Goal: Task Accomplishment & Management: Complete application form

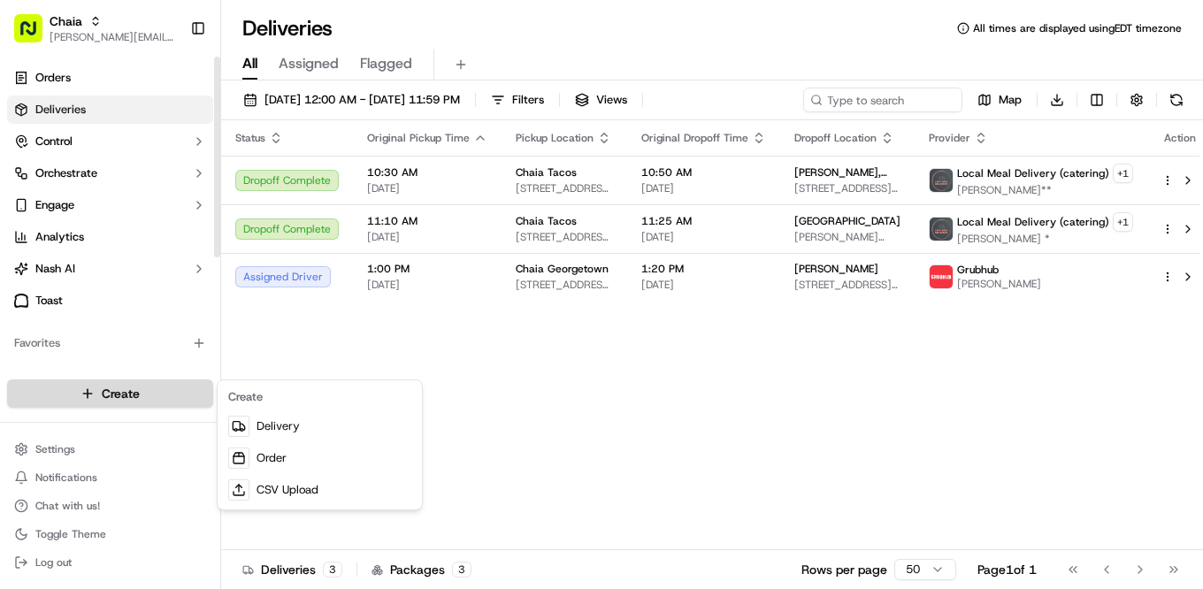
click at [136, 385] on html "Chaia [EMAIL_ADDRESS][DOMAIN_NAME] Toggle Sidebar Orders Deliveries Control Orc…" at bounding box center [601, 294] width 1203 height 589
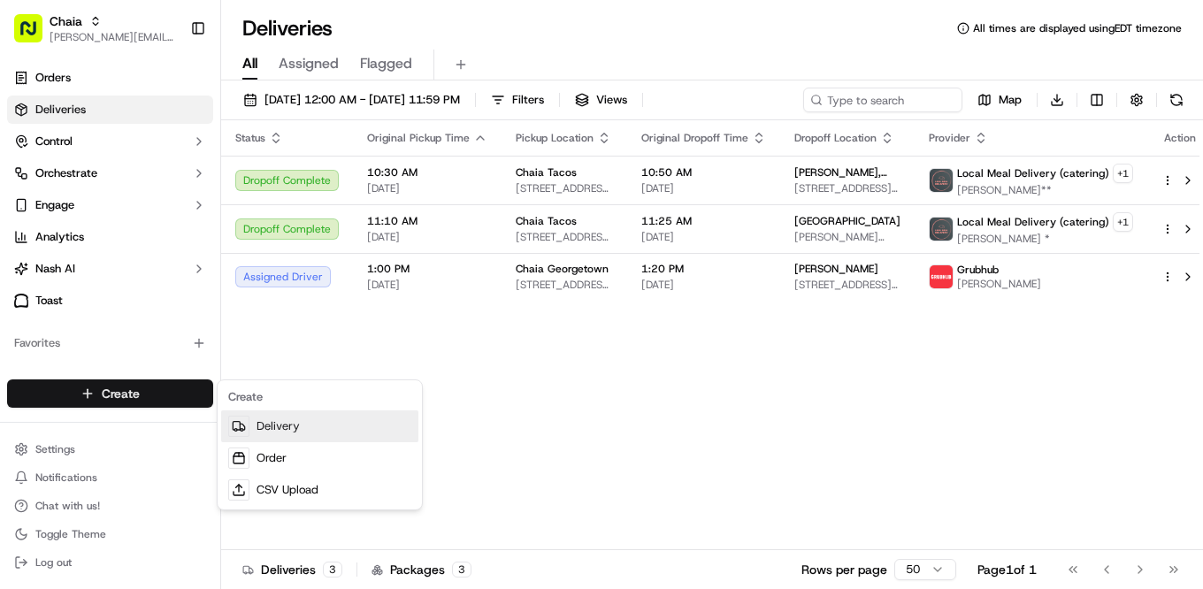
click at [277, 420] on link "Delivery" at bounding box center [319, 427] width 197 height 32
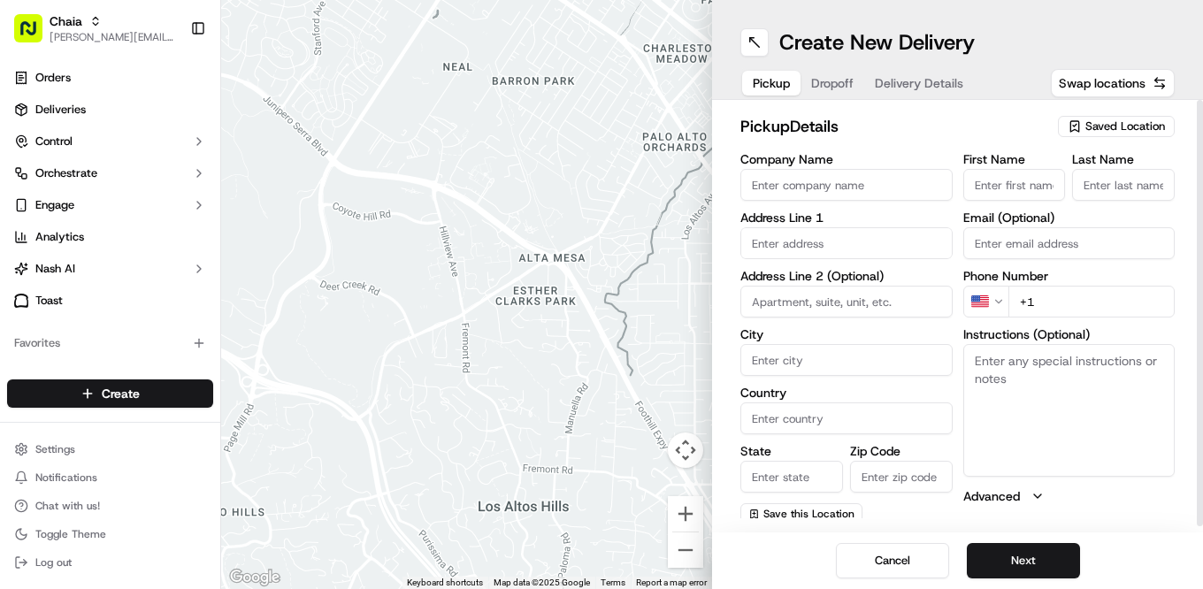
click at [825, 186] on input "Company Name" at bounding box center [847, 185] width 212 height 32
type input "Chaia Tacos"
type input "[STREET_ADDRESS]"
type input "[US_STATE]"
type input "[GEOGRAPHIC_DATA]"
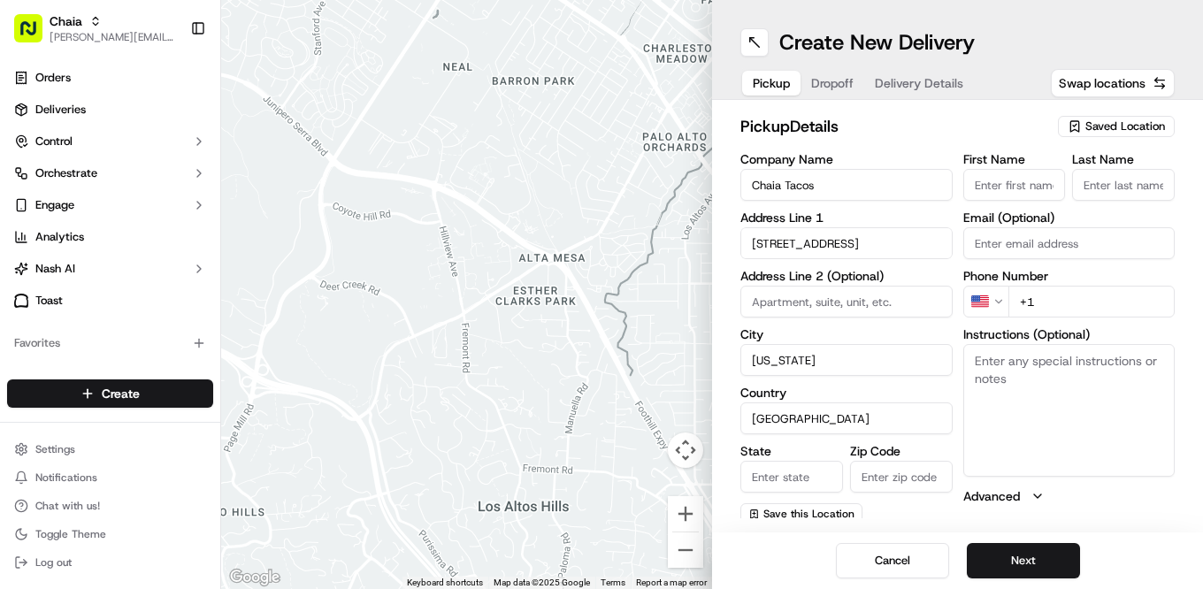
type input "DC"
type input "20007"
type input "[PERSON_NAME]"
type input "[EMAIL_ADDRESS][DOMAIN_NAME]"
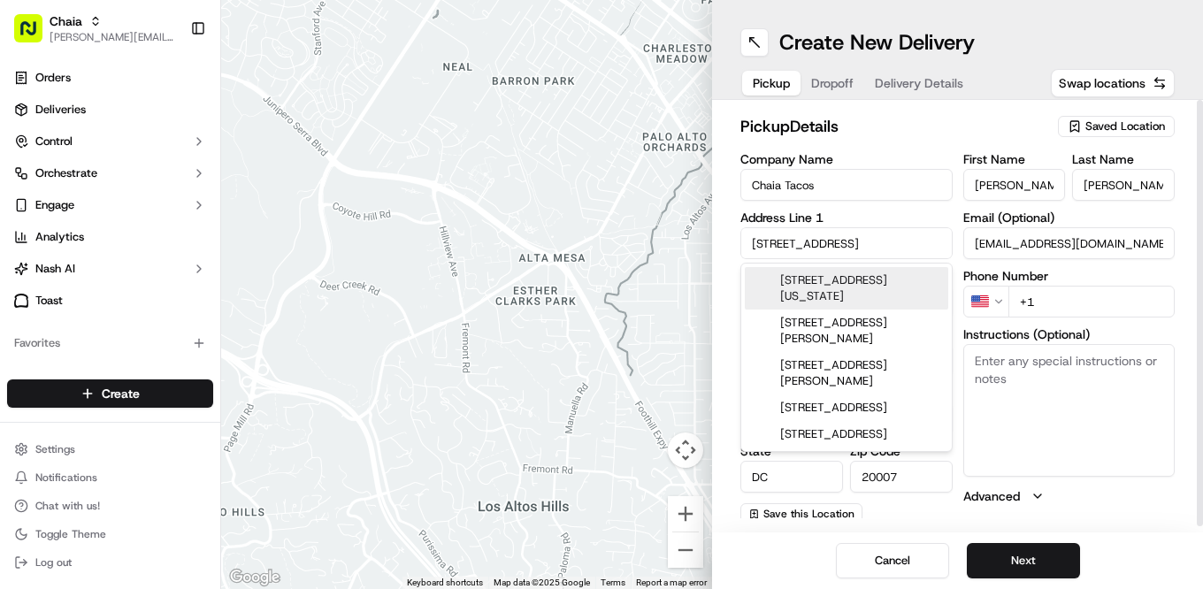
click at [1023, 190] on input "[PERSON_NAME]" at bounding box center [1015, 185] width 103 height 32
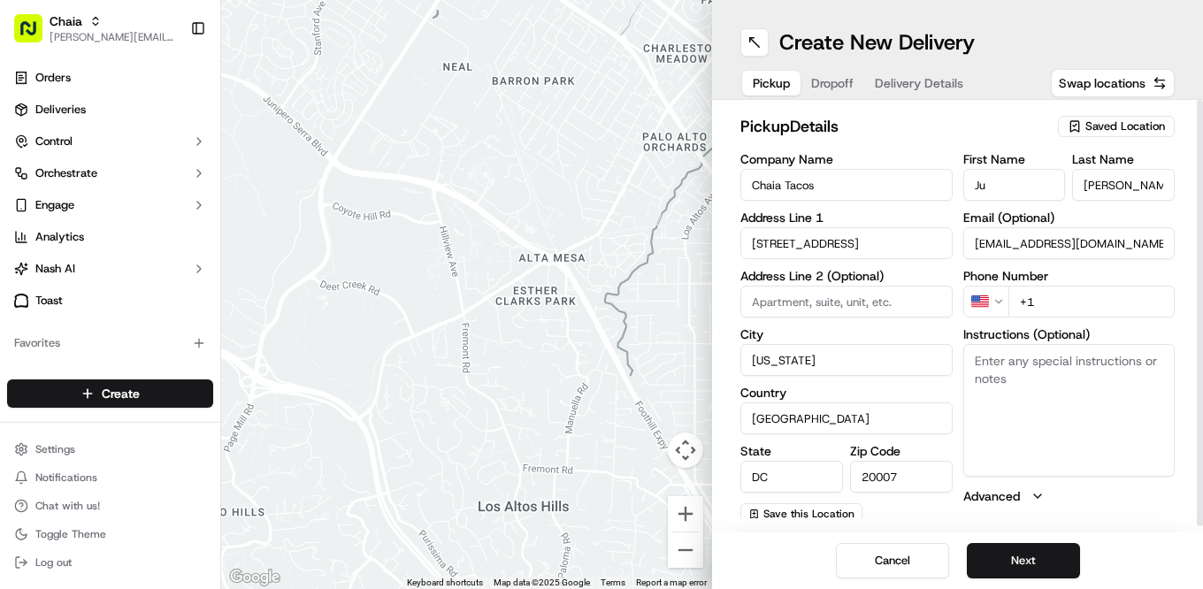
type input "J"
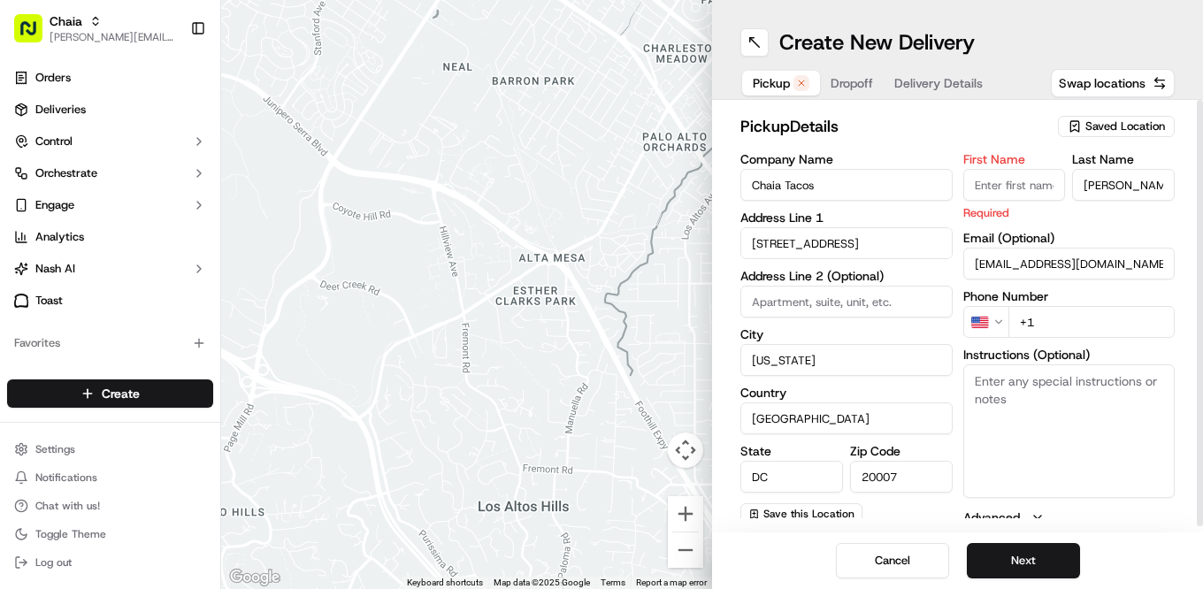
click at [1145, 190] on input "[PERSON_NAME]" at bounding box center [1123, 185] width 103 height 32
type input "D"
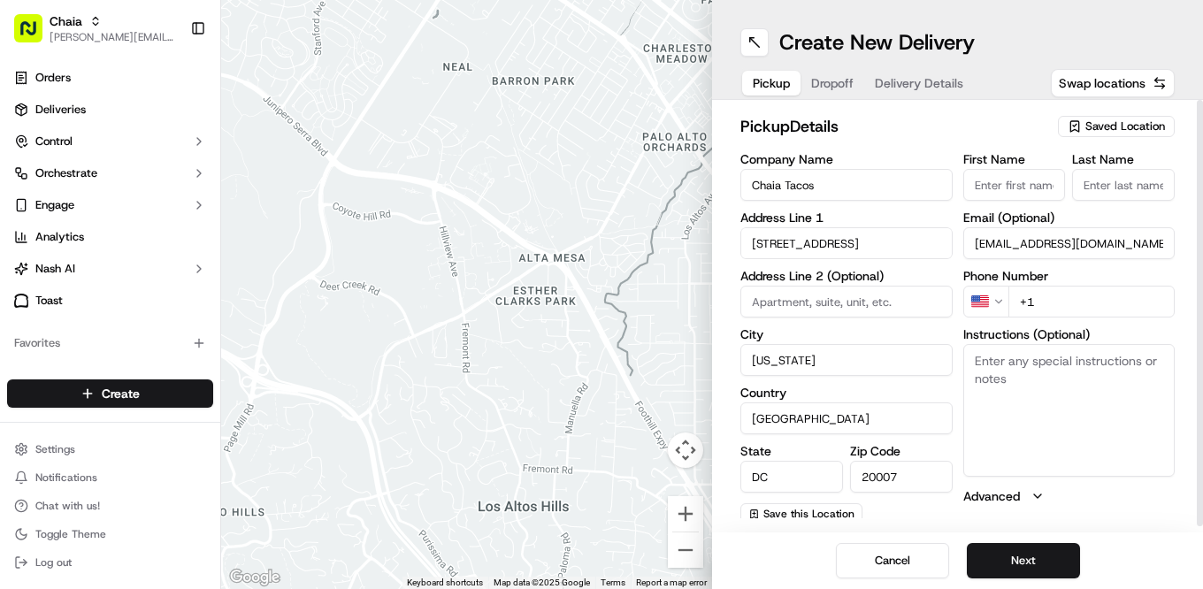
drag, startPoint x: 996, startPoint y: 262, endPoint x: 969, endPoint y: 242, distance: 32.9
click at [969, 242] on input "[EMAIL_ADDRESS][DOMAIN_NAME]" at bounding box center [1070, 243] width 212 height 32
type input "[PERSON_NAME][EMAIL_ADDRESS][DOMAIN_NAME]"
click at [948, 276] on label "Address Line 2 (Optional)" at bounding box center [847, 276] width 212 height 12
click at [1032, 303] on input "+1" at bounding box center [1092, 302] width 167 height 32
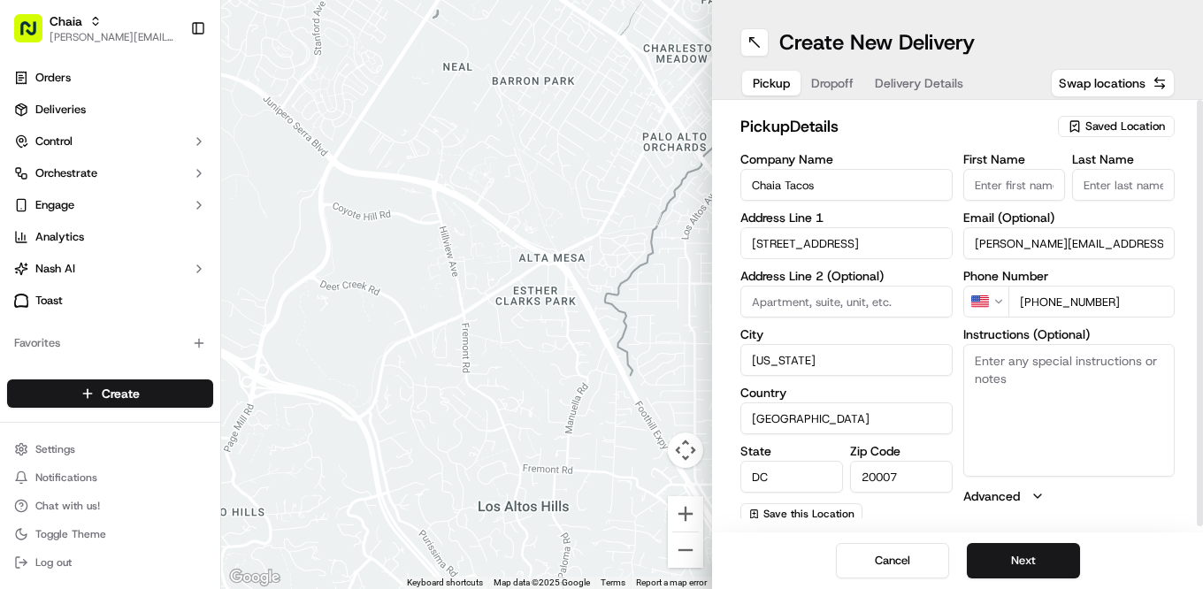
scroll to position [6, 0]
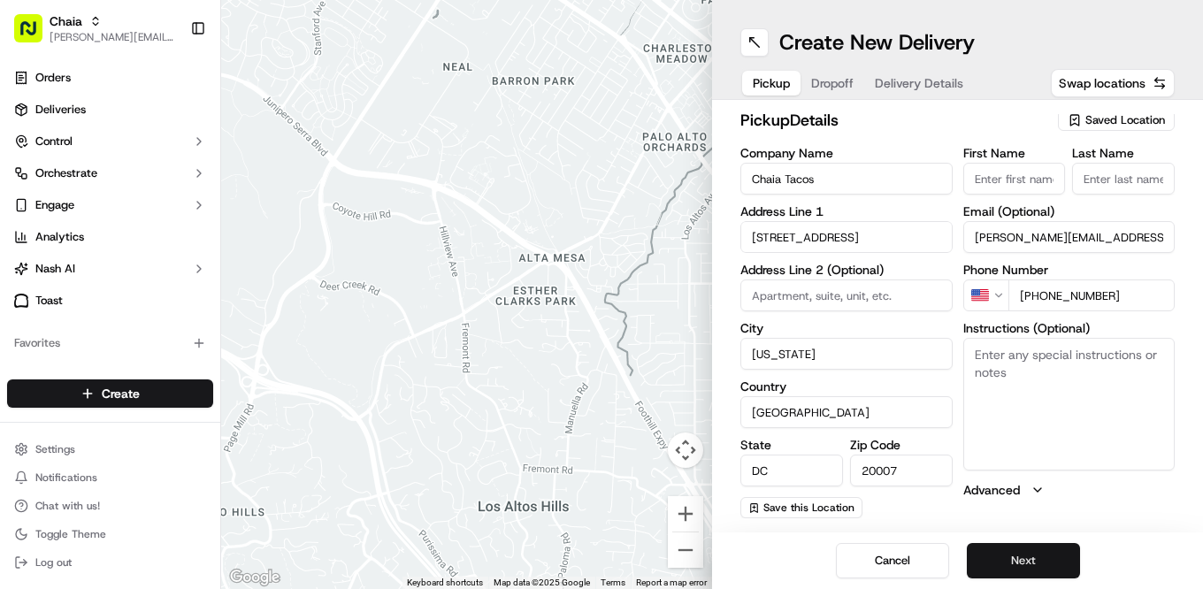
type input "[PHONE_NUMBER]"
click at [1038, 555] on button "Next" at bounding box center [1023, 560] width 113 height 35
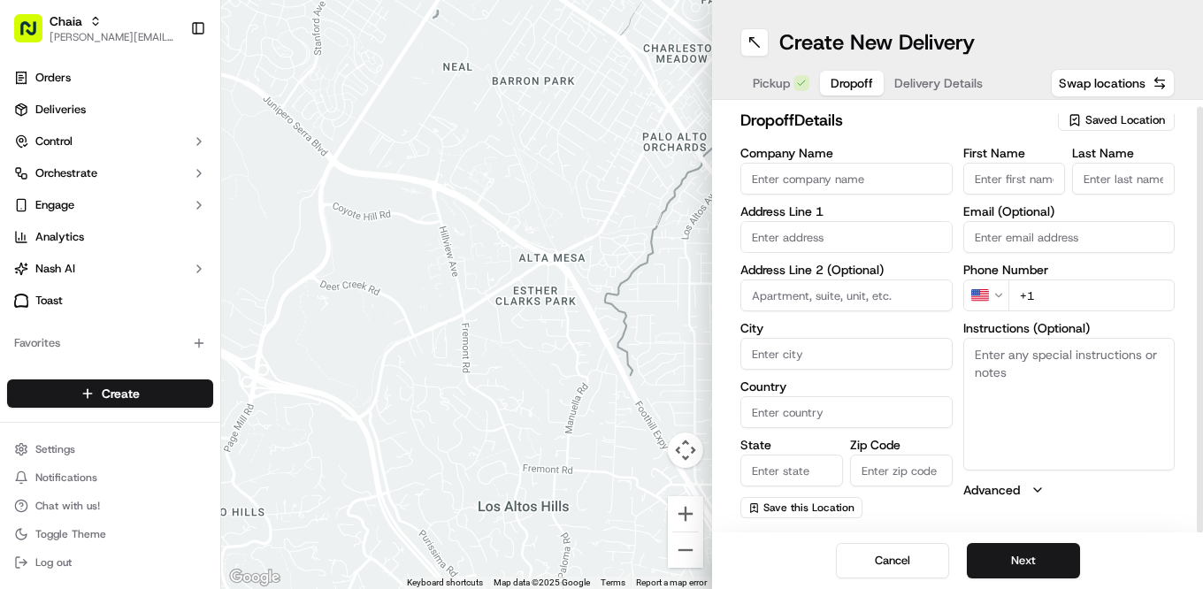
click at [804, 188] on input "Company Name" at bounding box center [847, 179] width 212 height 32
type input "Bezos Earth Fund"
click at [1019, 173] on input "First Name" at bounding box center [1015, 179] width 103 height 32
type input "C"
type input "Victoria"
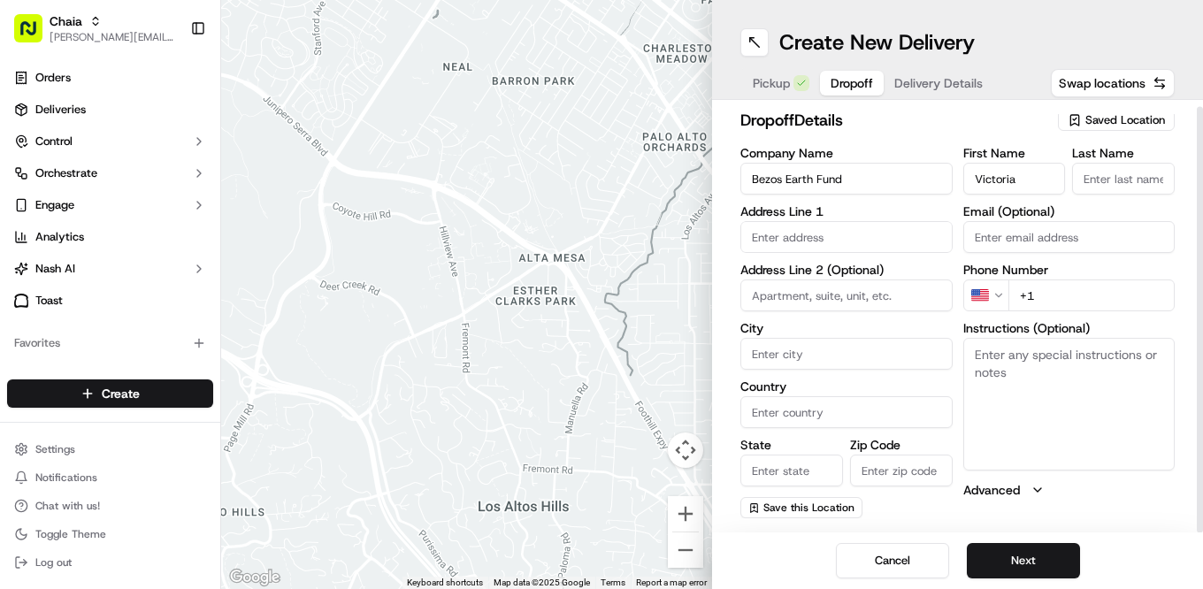
click at [1119, 186] on input "Last Name" at bounding box center [1123, 179] width 103 height 32
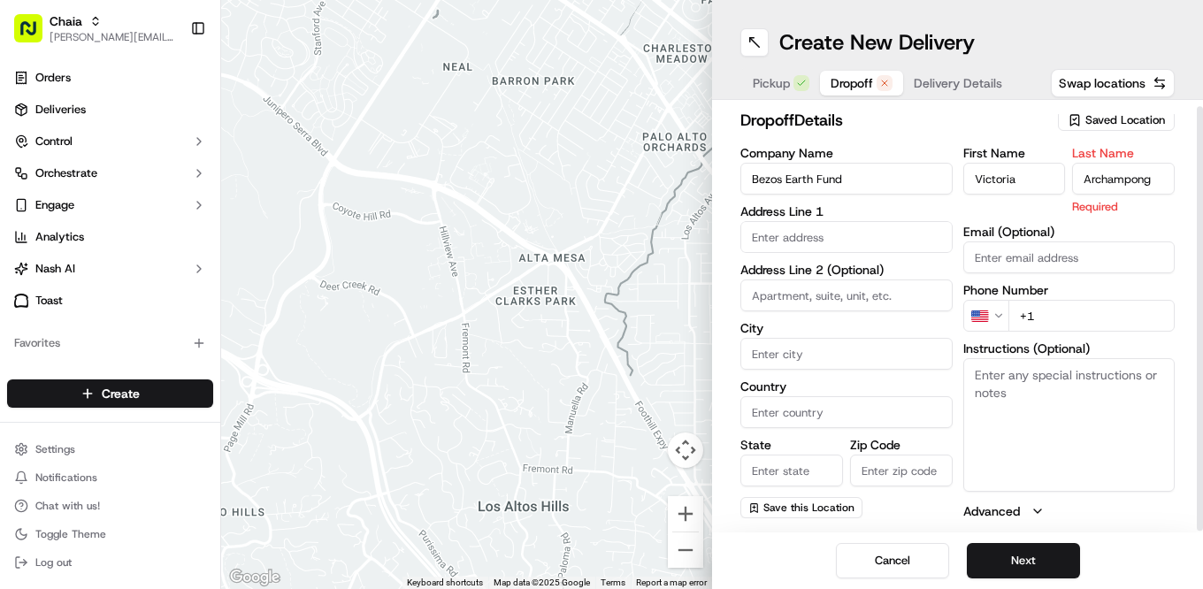
type input "Archampong"
click at [850, 233] on input "text" at bounding box center [847, 237] width 212 height 32
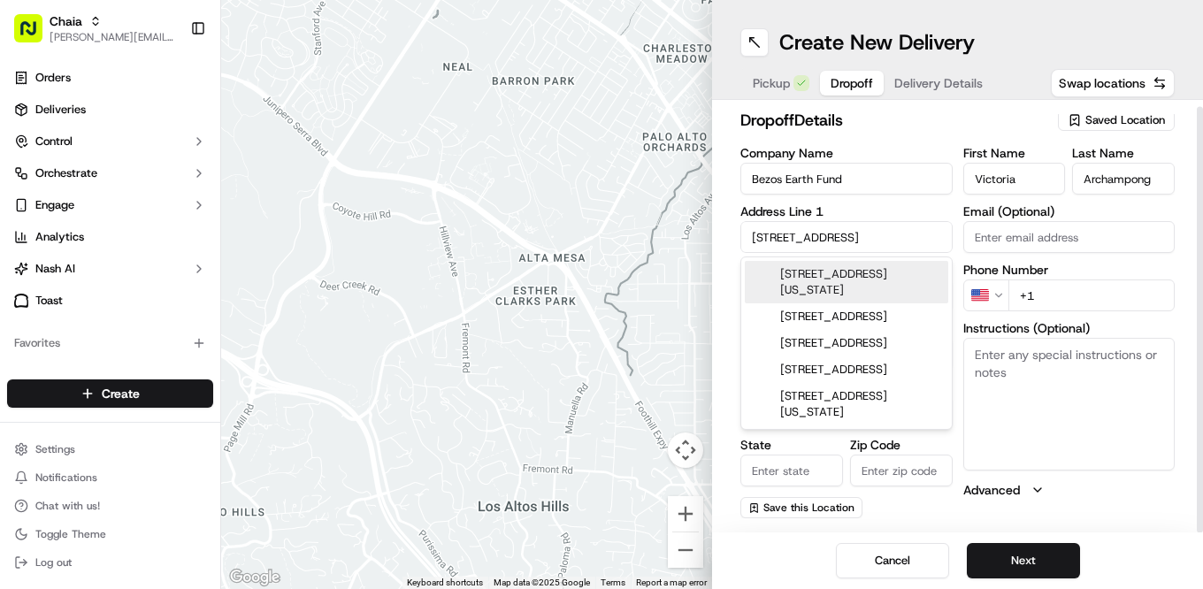
click at [849, 283] on div "[STREET_ADDRESS][US_STATE]" at bounding box center [847, 282] width 204 height 42
type input "[STREET_ADDRESS][US_STATE]"
type input "[US_STATE]"
type input "[GEOGRAPHIC_DATA]"
type input "DC"
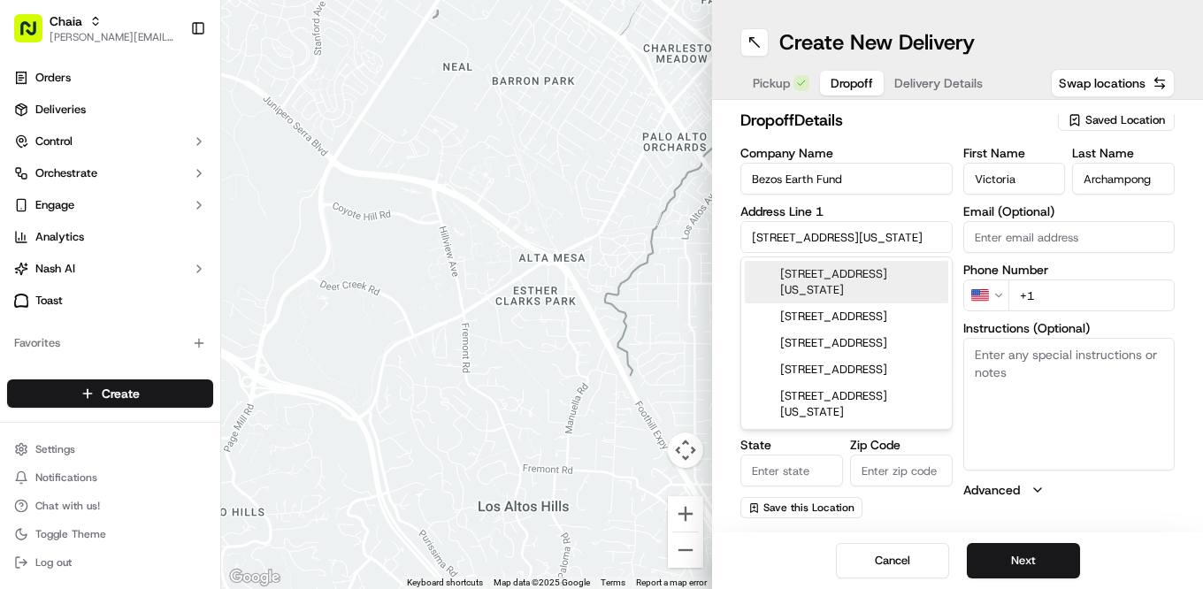
type input "20037"
type input "[STREET_ADDRESS]"
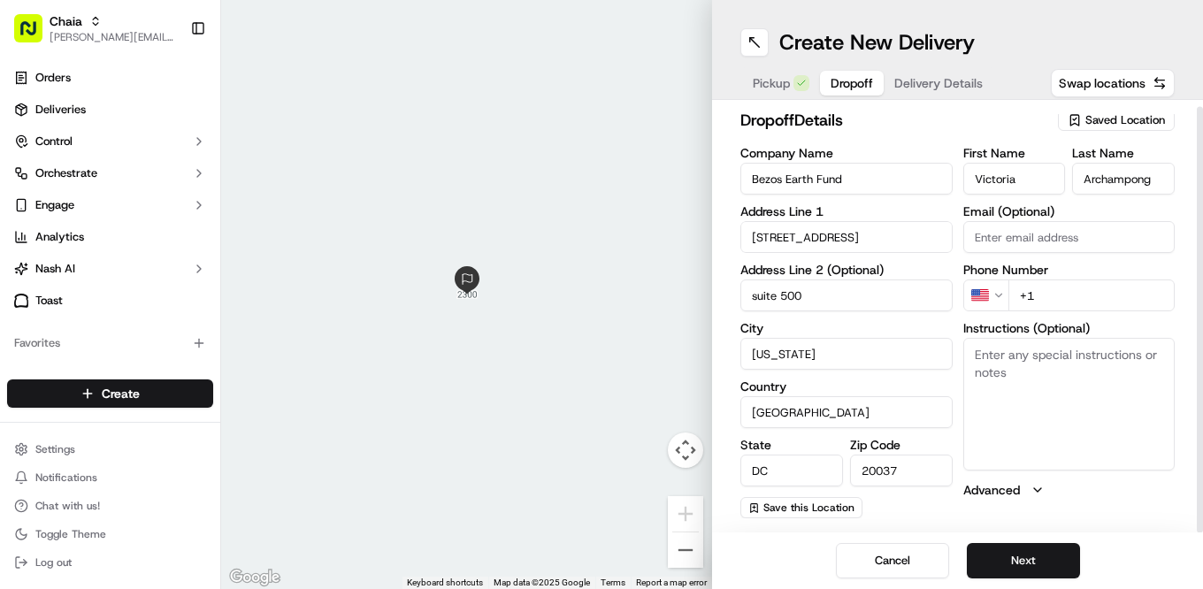
type input "suite 500"
click at [1019, 357] on textarea "Instructions (Optional)" at bounding box center [1070, 404] width 212 height 133
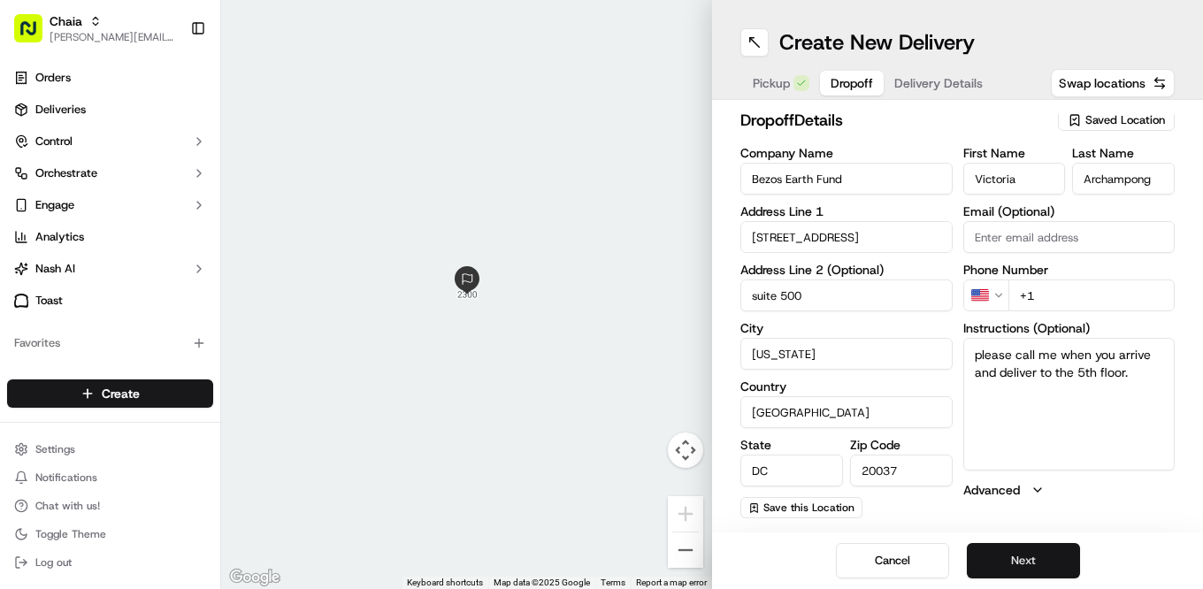
type textarea "please call me when you arrive and deliver to the 5th floor."
click at [1030, 553] on button "Next" at bounding box center [1023, 560] width 113 height 35
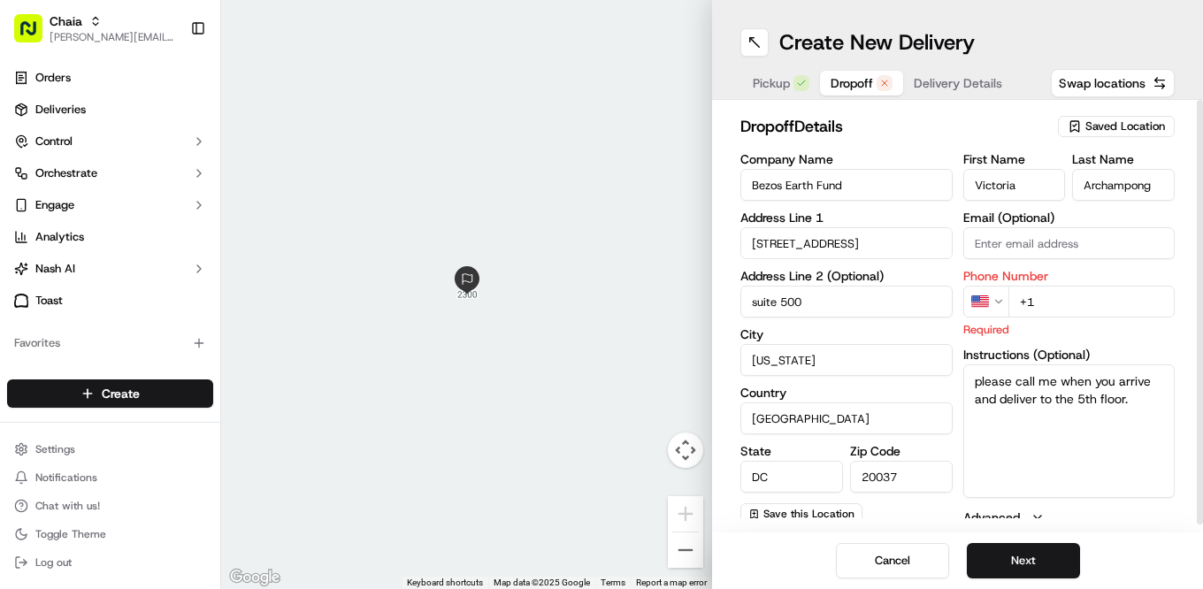
scroll to position [0, 0]
click at [1061, 311] on input "+1" at bounding box center [1092, 302] width 167 height 32
type input "[PHONE_NUMBER]"
click at [1050, 562] on button "Next" at bounding box center [1023, 560] width 113 height 35
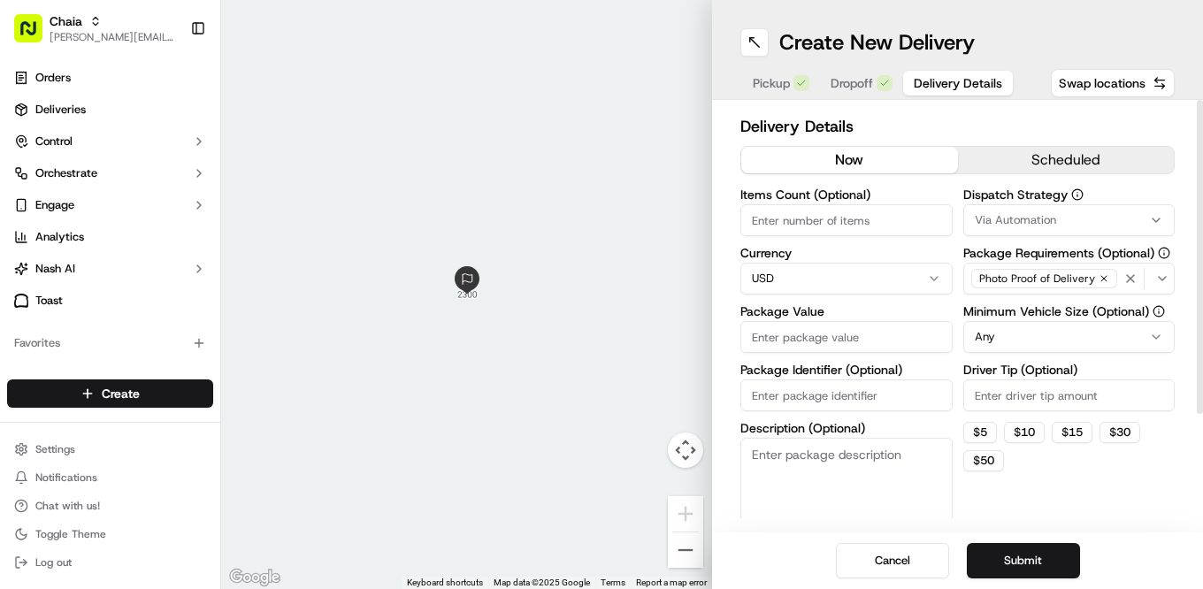
click at [1048, 157] on button "scheduled" at bounding box center [1066, 160] width 217 height 27
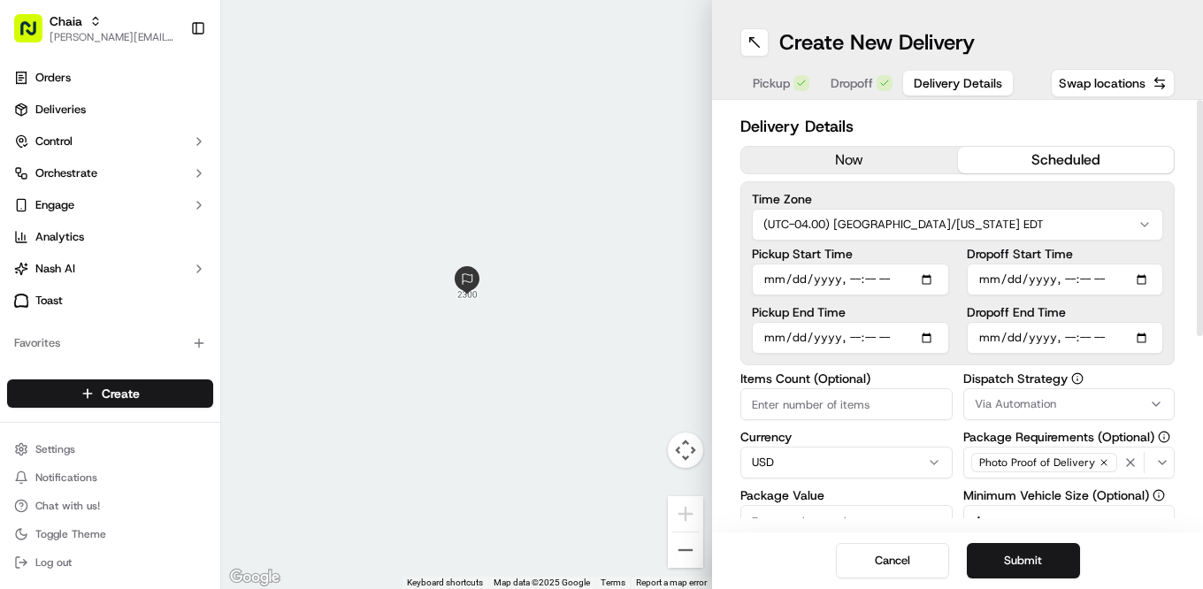
click at [785, 272] on input "Pickup Start Time" at bounding box center [850, 280] width 197 height 32
click at [849, 276] on input "Pickup Start Time" at bounding box center [850, 280] width 197 height 32
type input "[DATE]T11:00"
click at [984, 333] on input "Dropoff End Time" at bounding box center [1065, 338] width 197 height 32
type input "[DATE]T11:25"
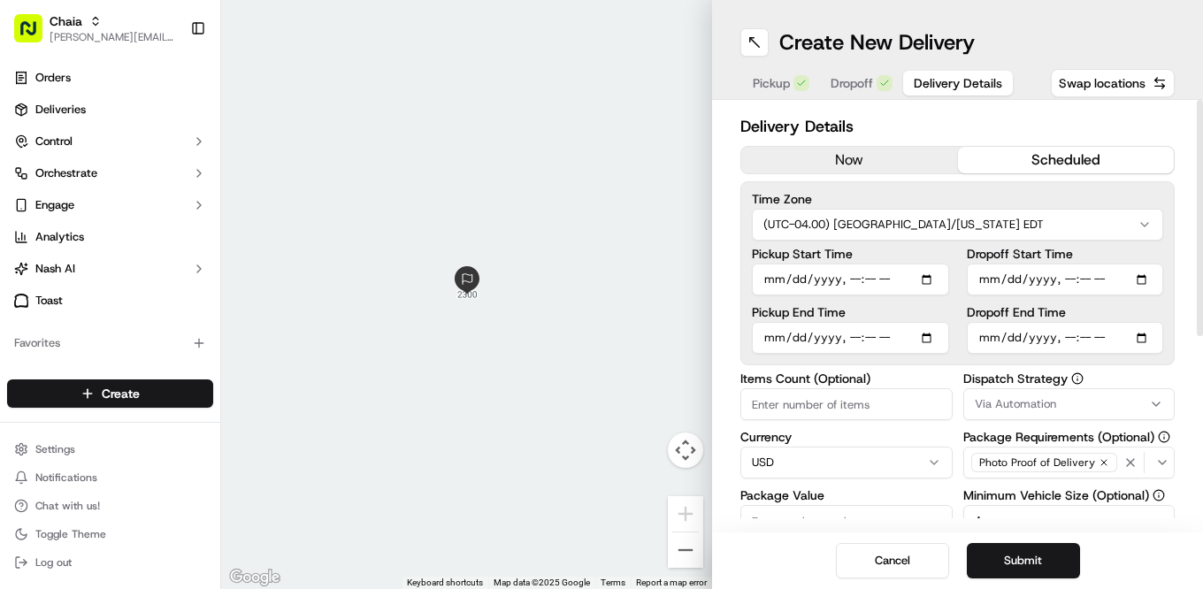
click at [822, 412] on input "Items Count (Optional)" at bounding box center [847, 404] width 212 height 32
type input "1"
click at [830, 513] on input "Package Value" at bounding box center [847, 521] width 212 height 32
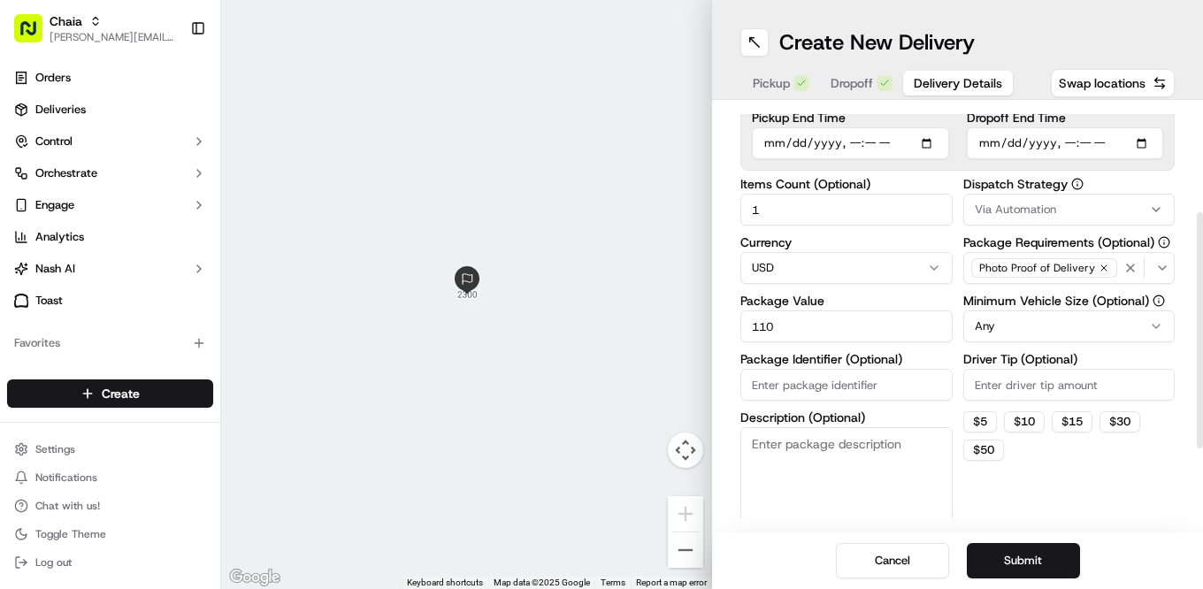
scroll to position [196, 0]
type input "110"
click at [984, 422] on button "$ 5" at bounding box center [981, 421] width 34 height 21
type input "5"
click at [804, 449] on textarea "Description (Optional)" at bounding box center [847, 476] width 212 height 99
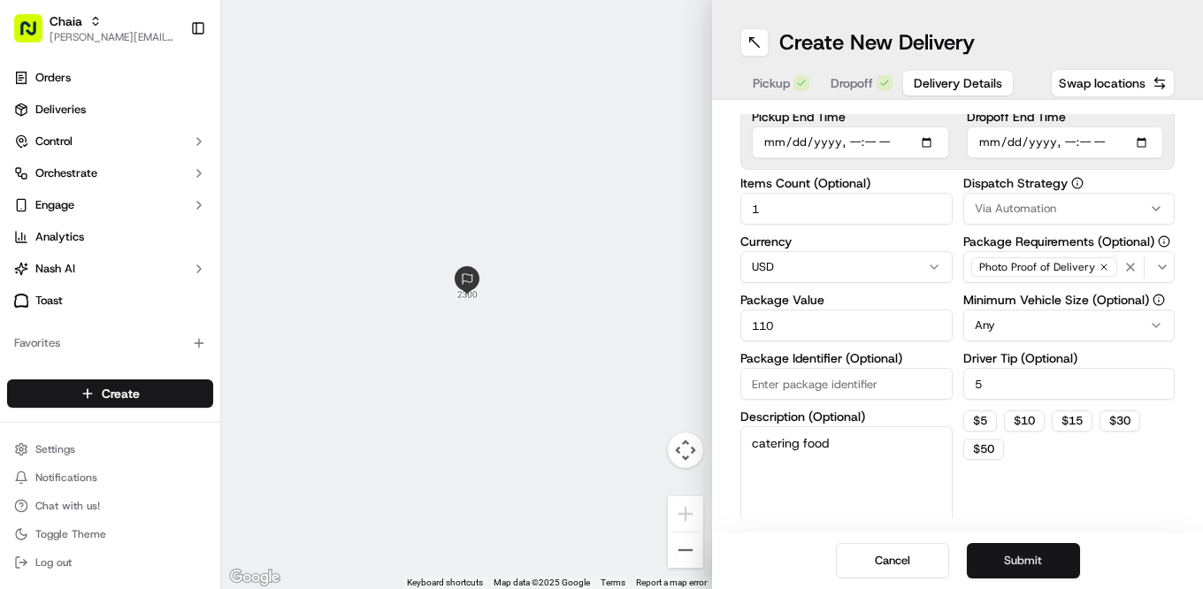
type textarea "catering food"
click at [1042, 563] on button "Submit" at bounding box center [1023, 560] width 113 height 35
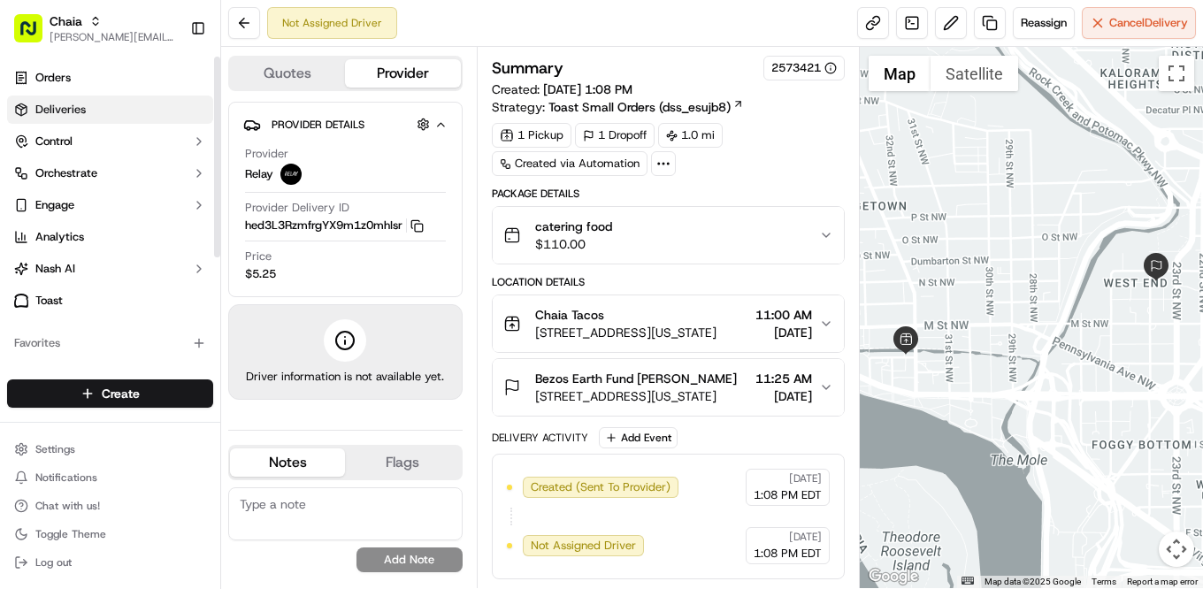
click at [72, 120] on link "Deliveries" at bounding box center [110, 110] width 206 height 28
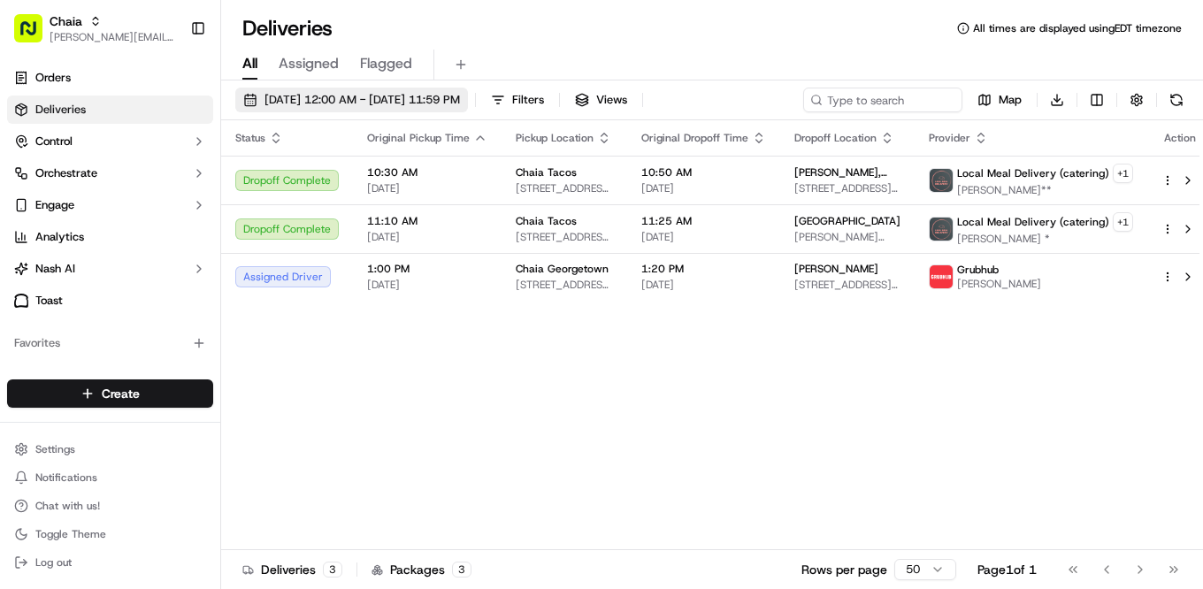
click at [390, 104] on span "[DATE] 12:00 AM - [DATE] 11:59 PM" at bounding box center [363, 100] width 196 height 16
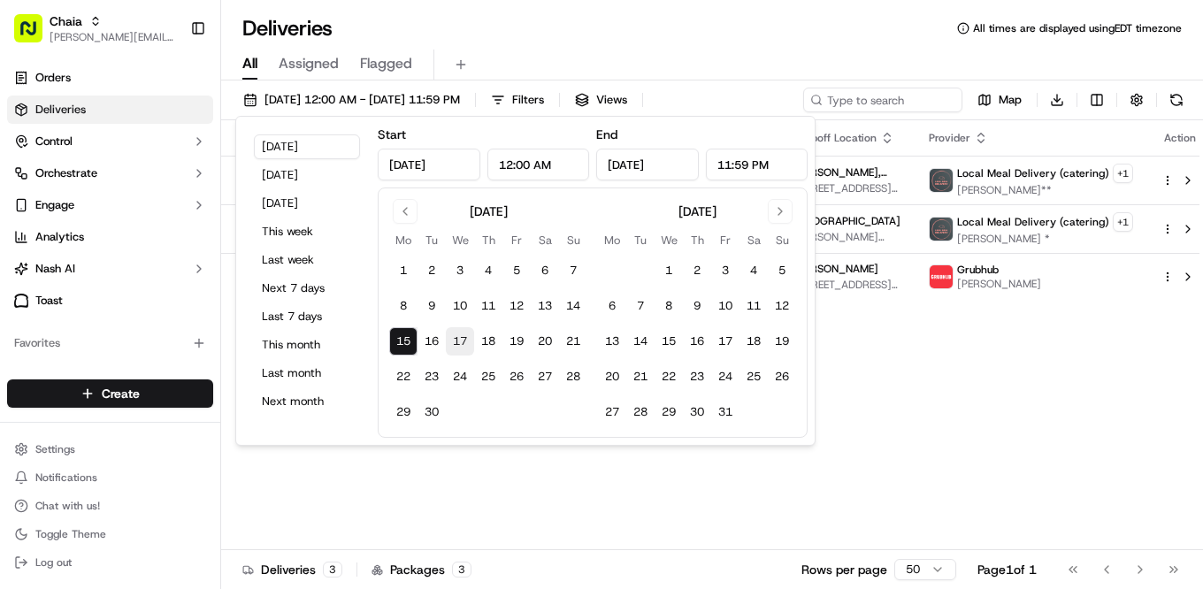
click at [465, 342] on button "17" at bounding box center [460, 341] width 28 height 28
type input "[DATE]"
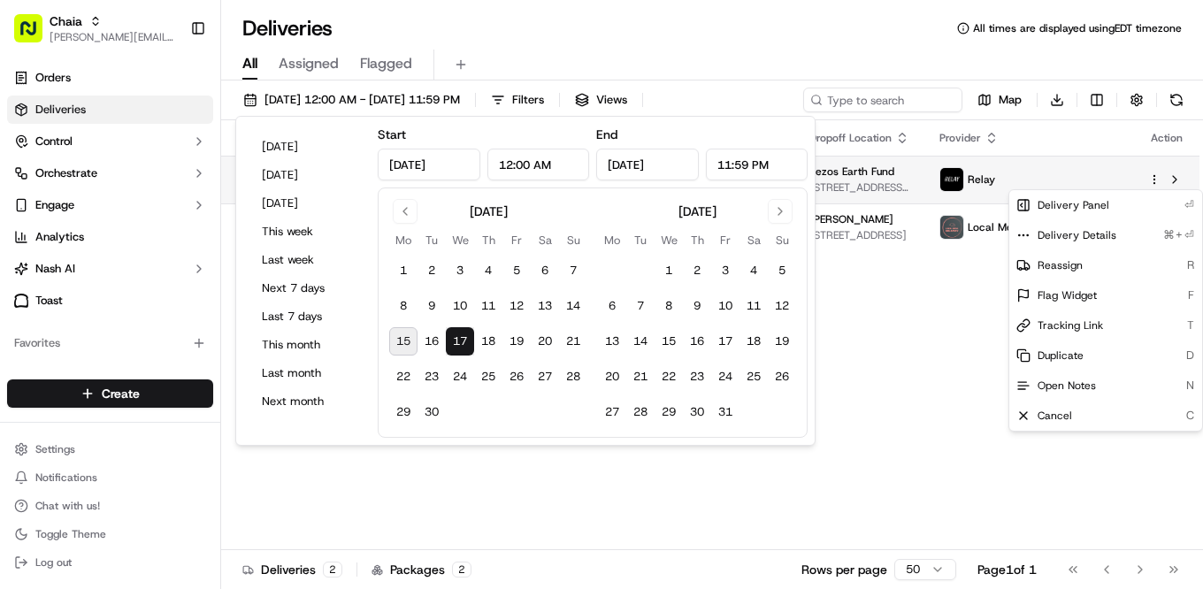
click at [1154, 178] on html "Chaia [EMAIL_ADDRESS][DOMAIN_NAME] Toggle Sidebar Orders Deliveries Control Orc…" at bounding box center [601, 294] width 1203 height 589
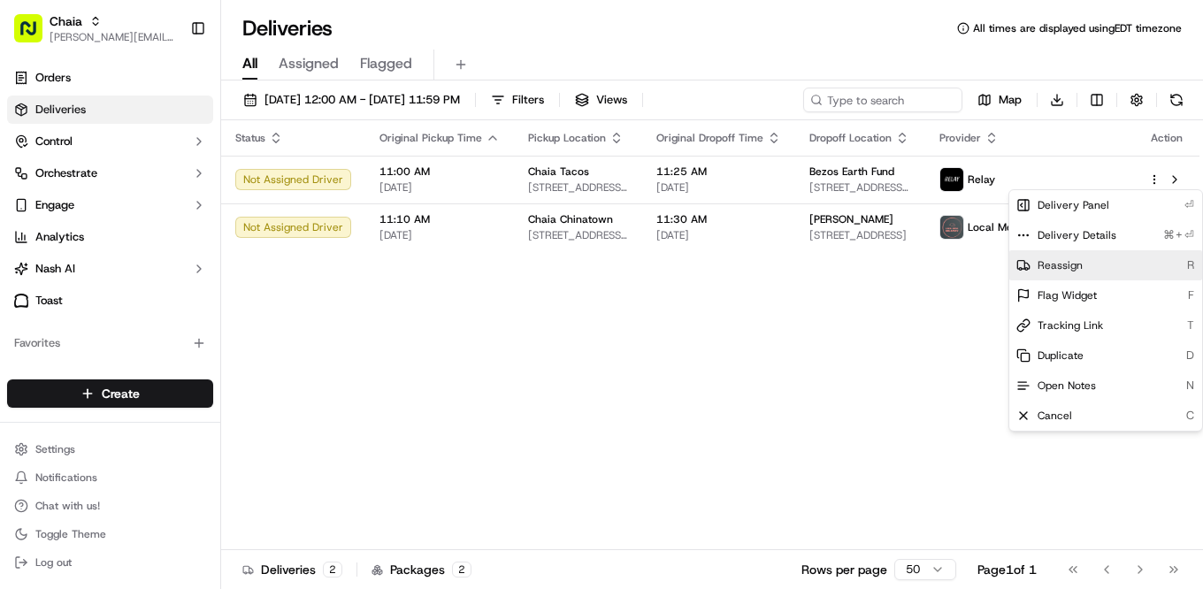
click at [1093, 255] on div "Reassign R" at bounding box center [1106, 265] width 193 height 30
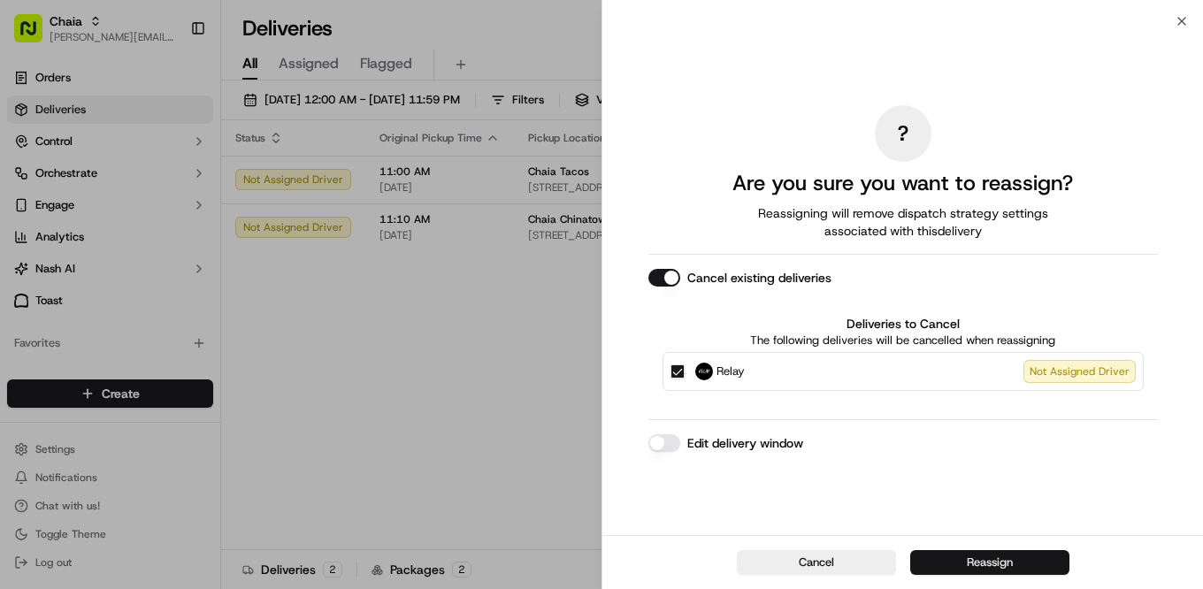
click at [1019, 557] on button "Reassign" at bounding box center [990, 562] width 159 height 25
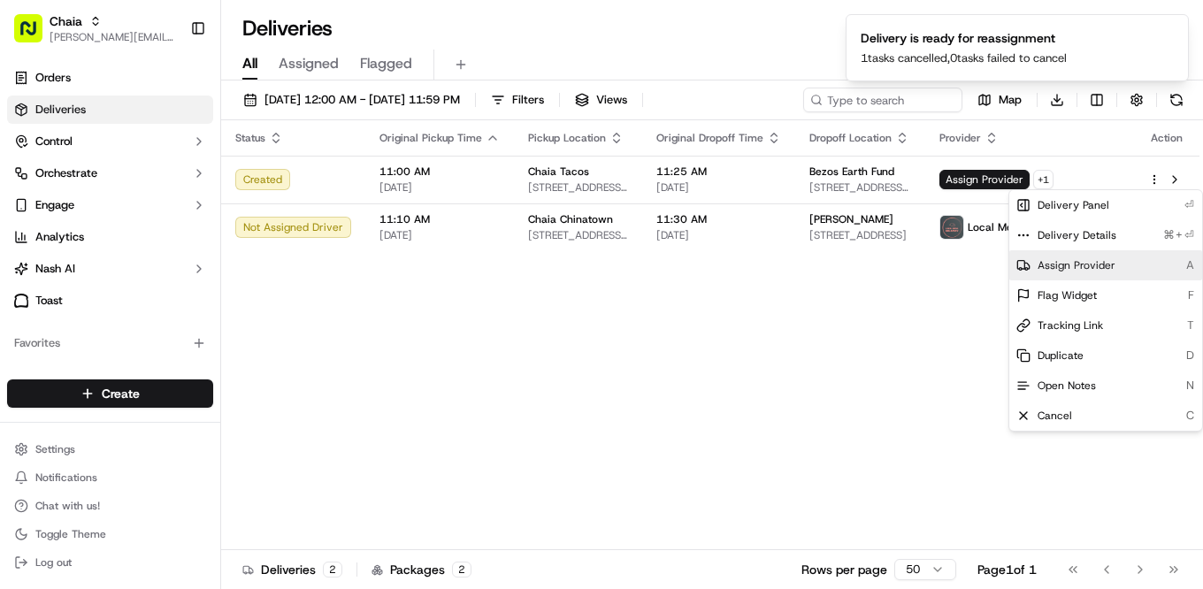
click at [1053, 266] on span "Assign Provider" at bounding box center [1077, 265] width 78 height 14
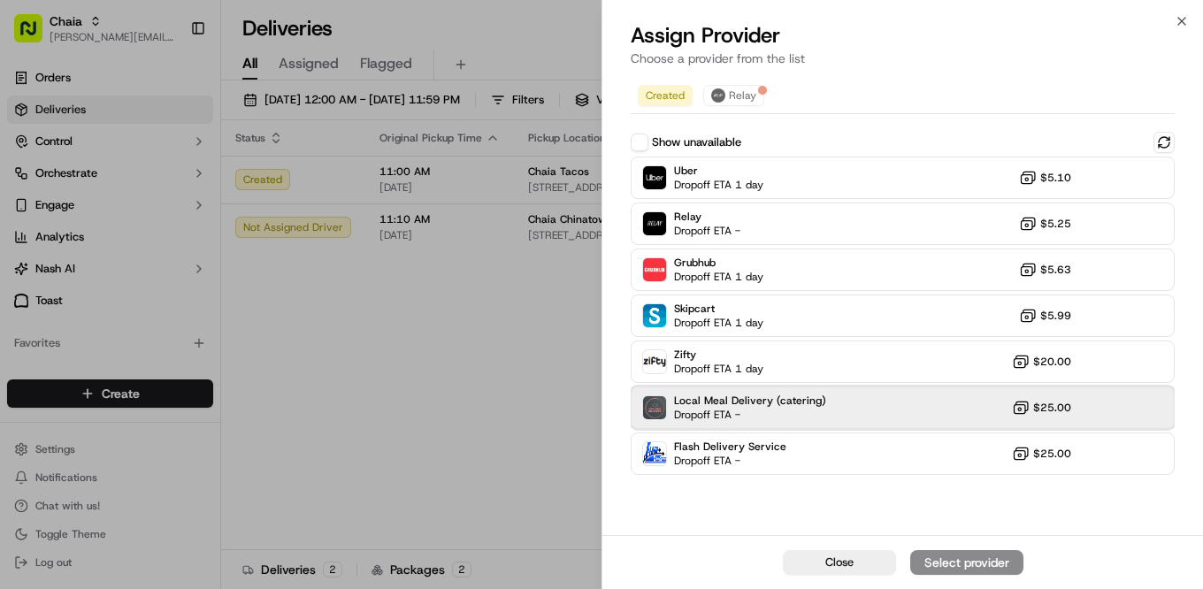
click at [745, 409] on span "Dropoff ETA -" at bounding box center [736, 415] width 124 height 14
click at [966, 561] on div "Assign Provider" at bounding box center [967, 563] width 87 height 18
